Goal: Task Accomplishment & Management: Complete application form

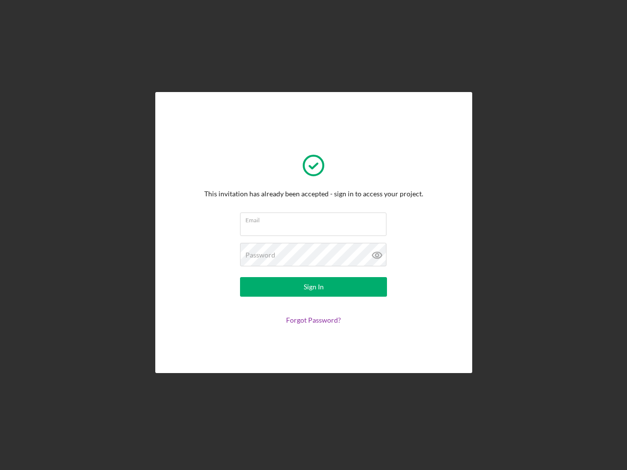
click at [314, 235] on input "Email" at bounding box center [313, 225] width 146 height 24
click at [377, 255] on icon at bounding box center [377, 255] width 24 height 24
